Goal: Information Seeking & Learning: Learn about a topic

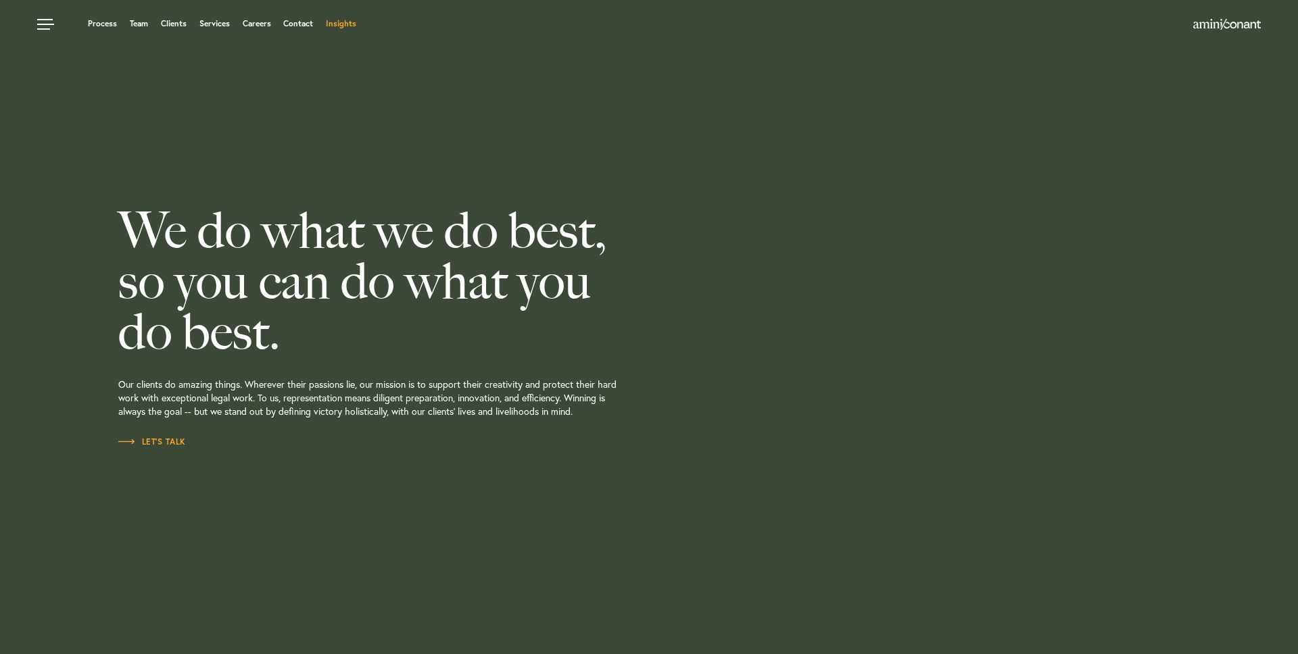
click at [348, 20] on link "Insights" at bounding box center [341, 24] width 30 height 8
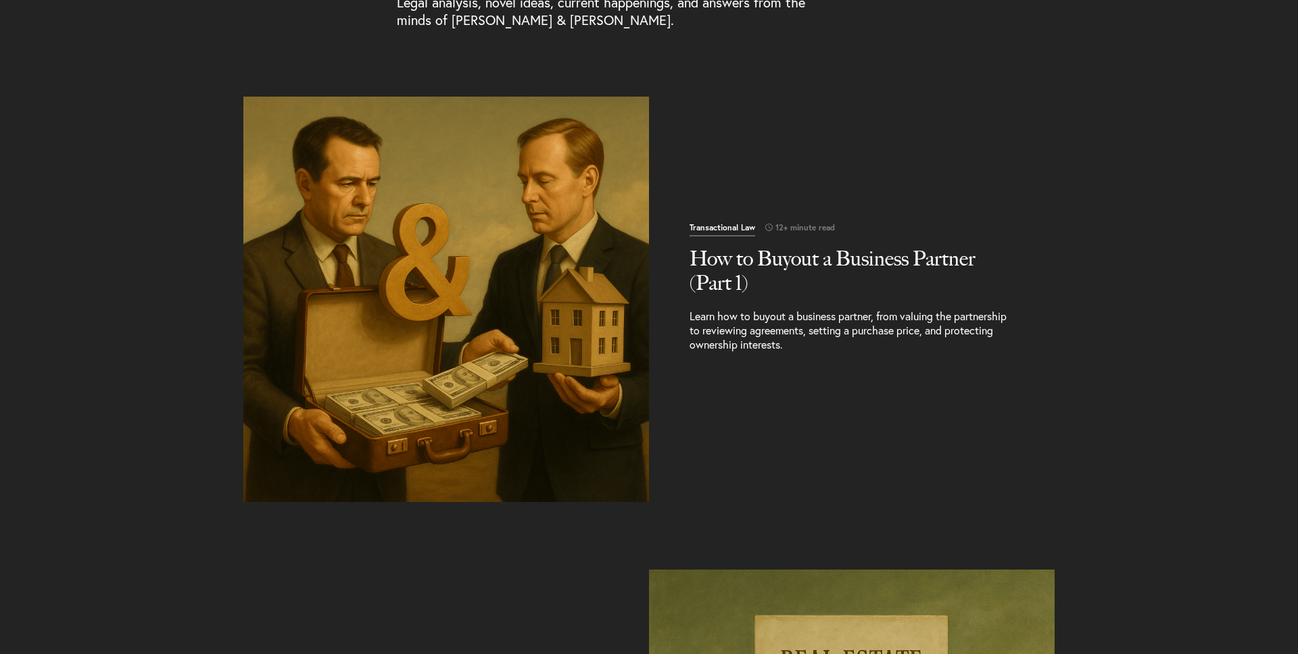
scroll to position [541, 0]
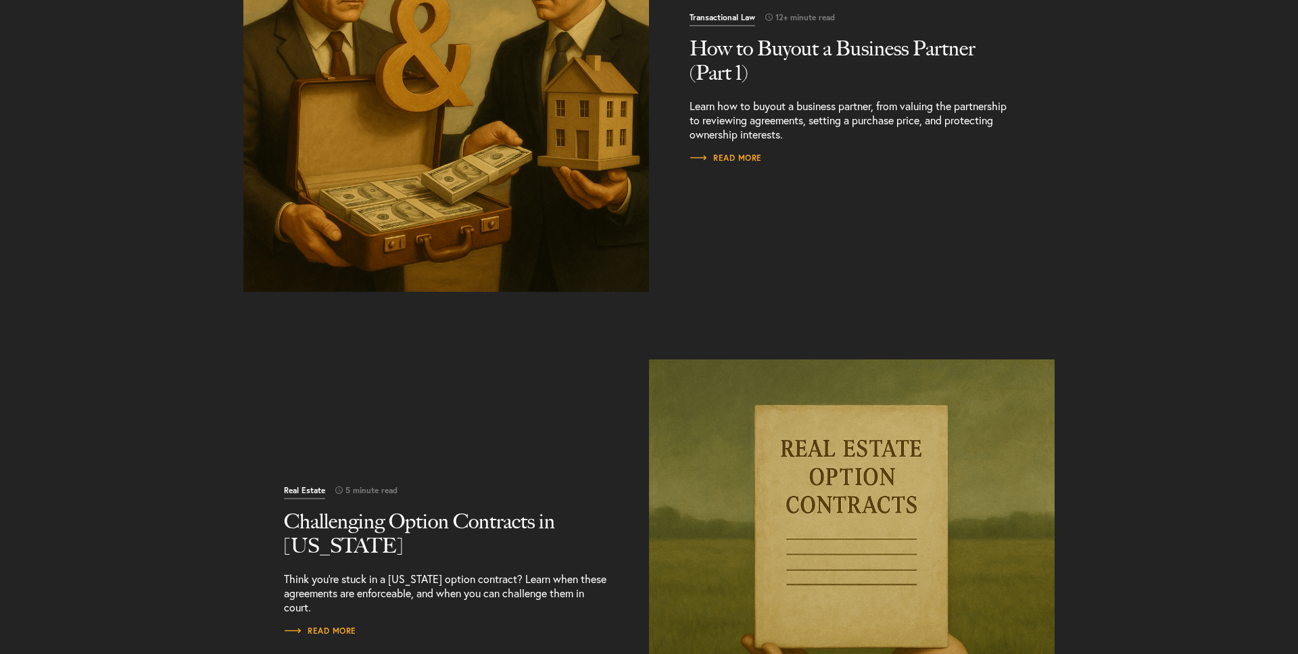
click at [463, 128] on img "Read More" at bounding box center [446, 89] width 426 height 426
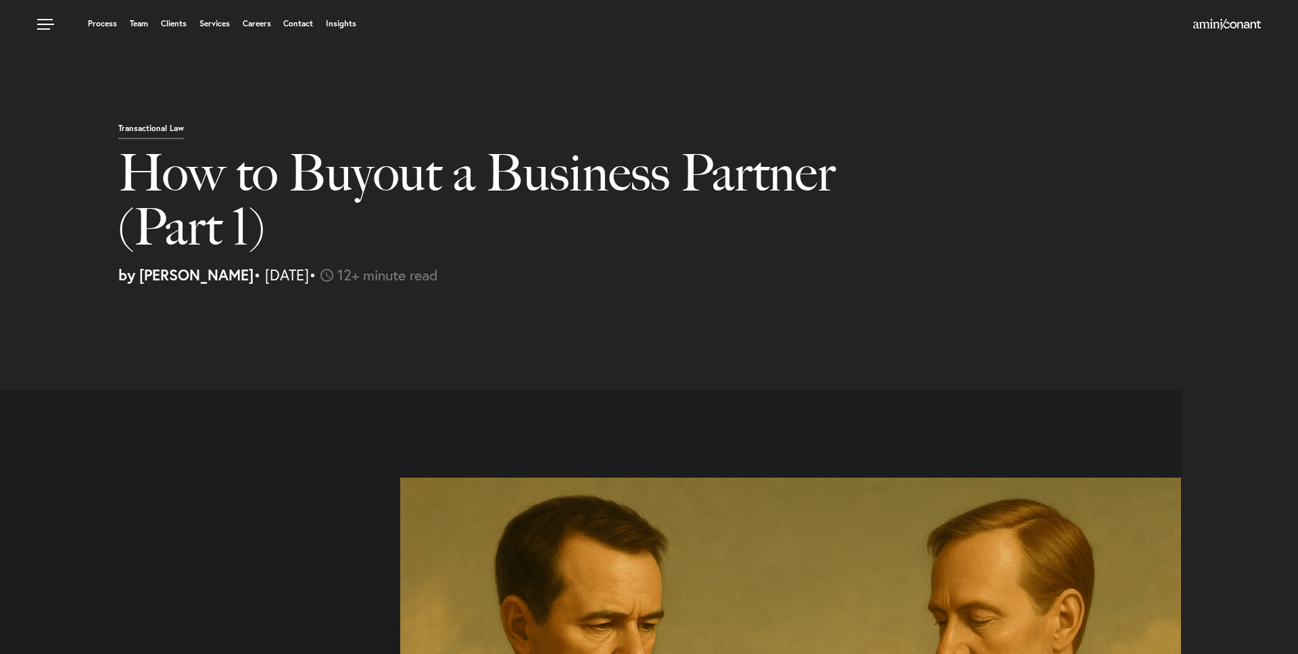
select select "US"
select select "Austin"
select select "Business and Civil Litigation"
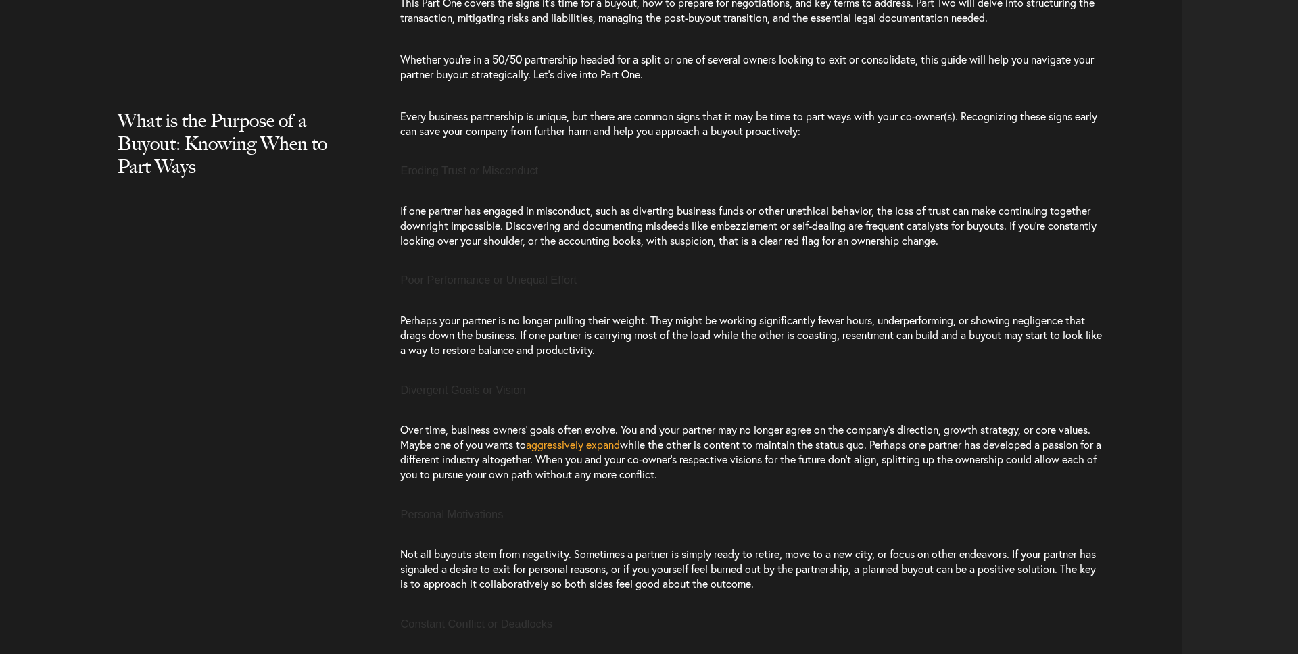
scroll to position [1372, 0]
